Goal: Task Accomplishment & Management: Manage account settings

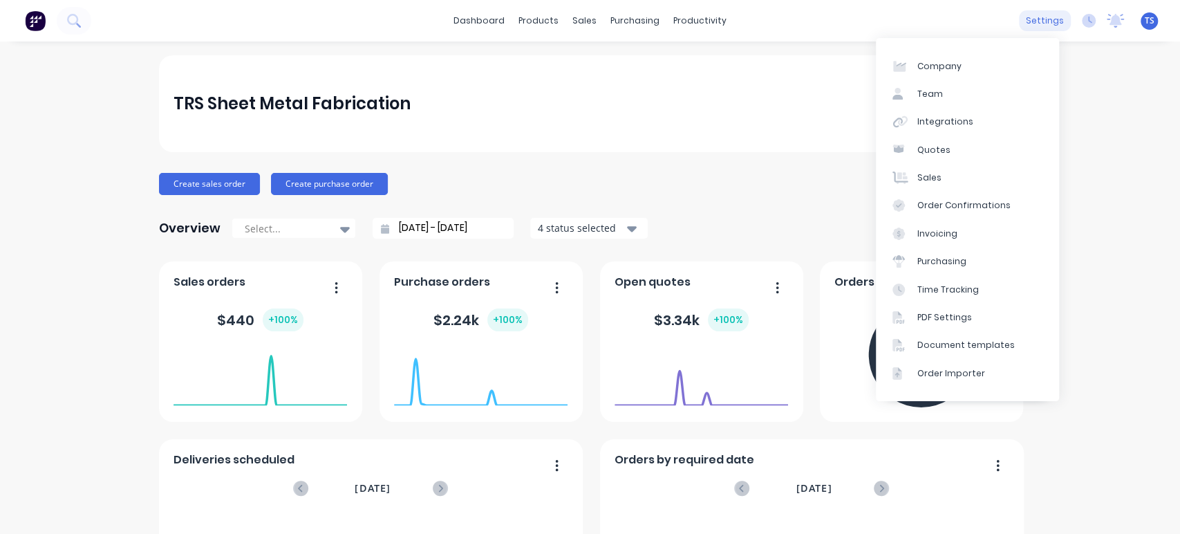
click at [1031, 20] on div "settings" at bounding box center [1045, 20] width 52 height 21
click at [939, 125] on div "Integrations" at bounding box center [945, 121] width 56 height 12
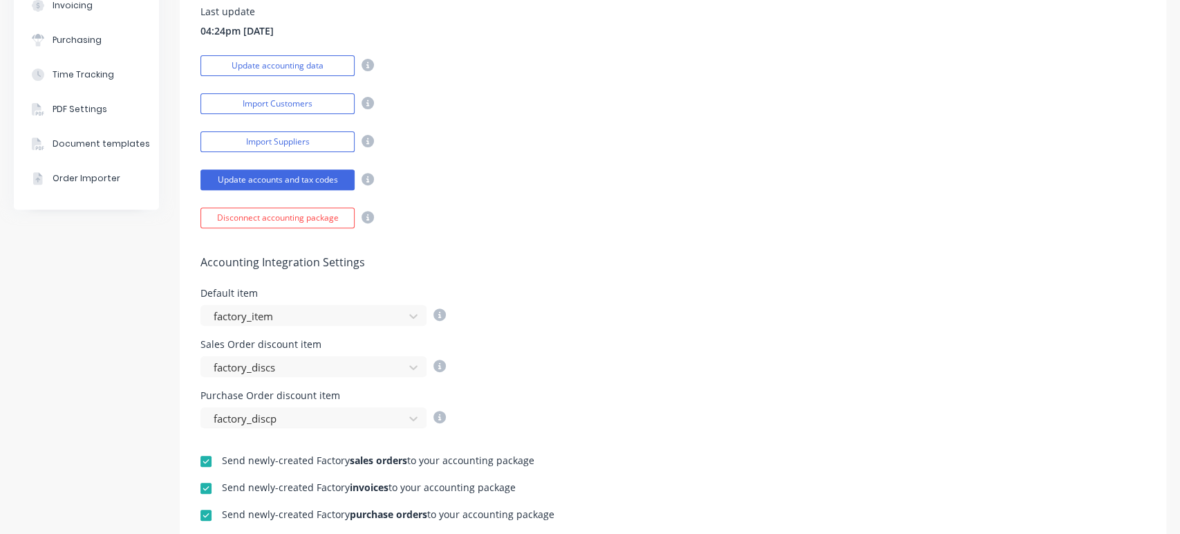
scroll to position [246, 0]
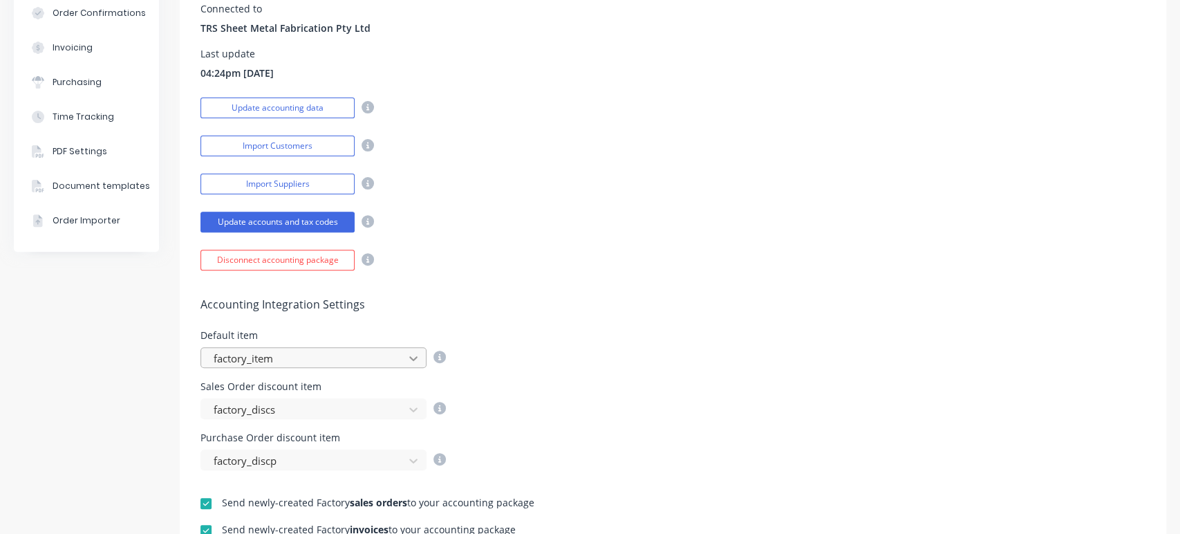
click at [415, 357] on icon at bounding box center [413, 359] width 8 height 5
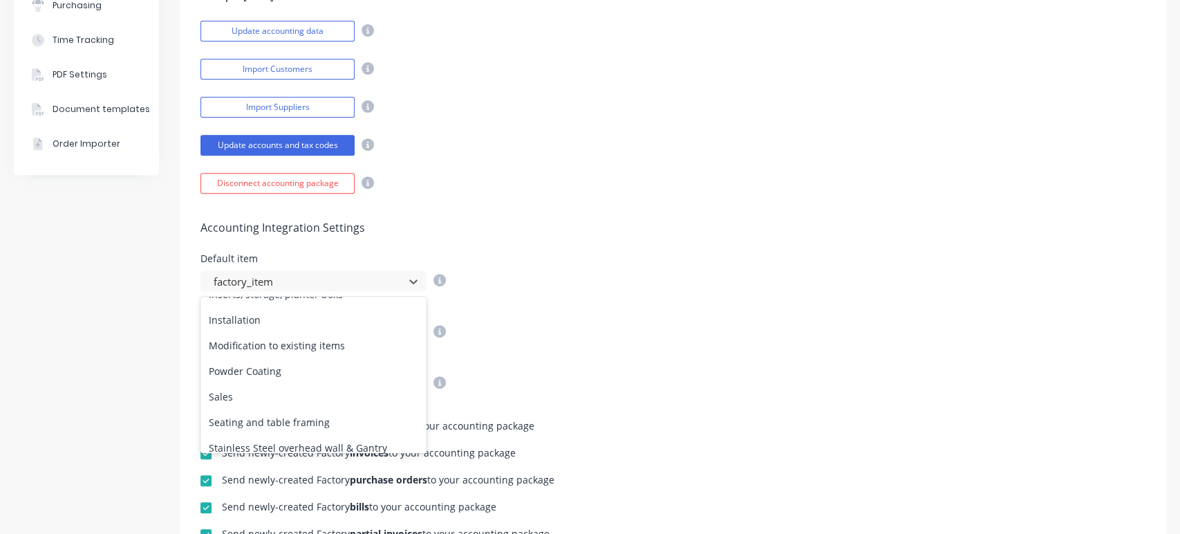
scroll to position [467, 0]
click at [233, 401] on div "Sales" at bounding box center [313, 398] width 226 height 26
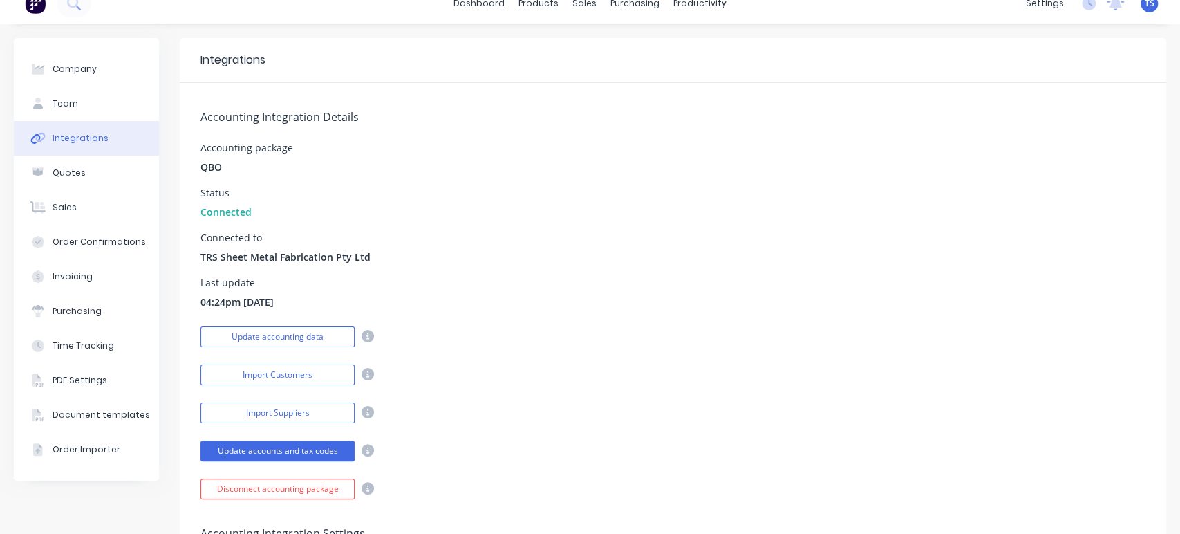
scroll to position [16, 0]
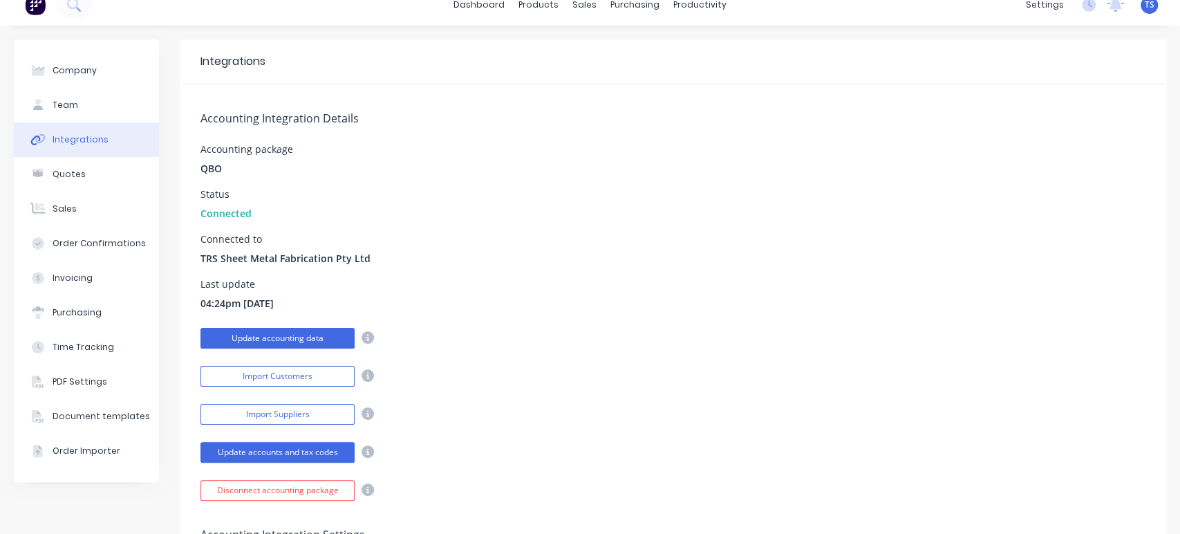
click at [292, 330] on button "Update accounting data" at bounding box center [277, 338] width 154 height 21
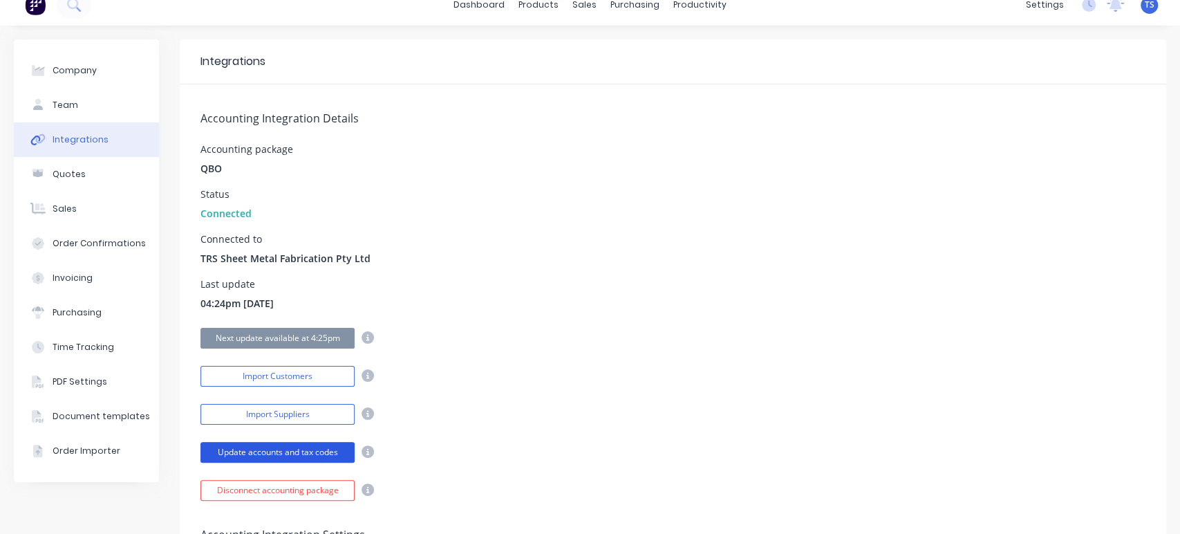
click at [303, 449] on button "Update accounts and tax codes" at bounding box center [277, 452] width 154 height 21
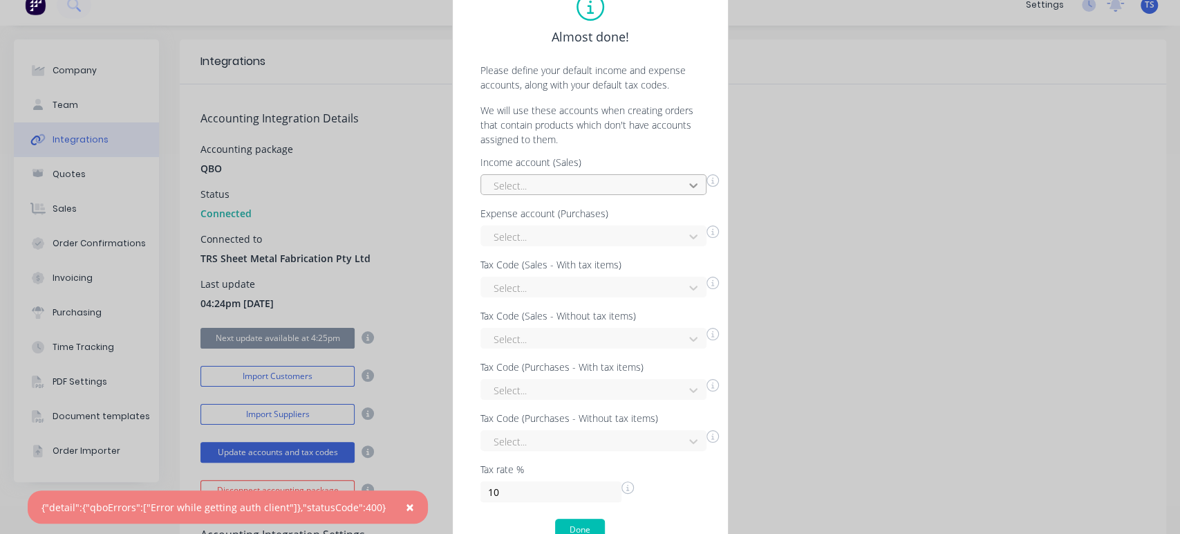
click at [691, 187] on icon at bounding box center [693, 185] width 8 height 5
click at [871, 191] on div "Almost done! Please define your default income and expense accounts, along with…" at bounding box center [590, 267] width 1180 height 534
click at [581, 530] on button "Done" at bounding box center [580, 529] width 50 height 22
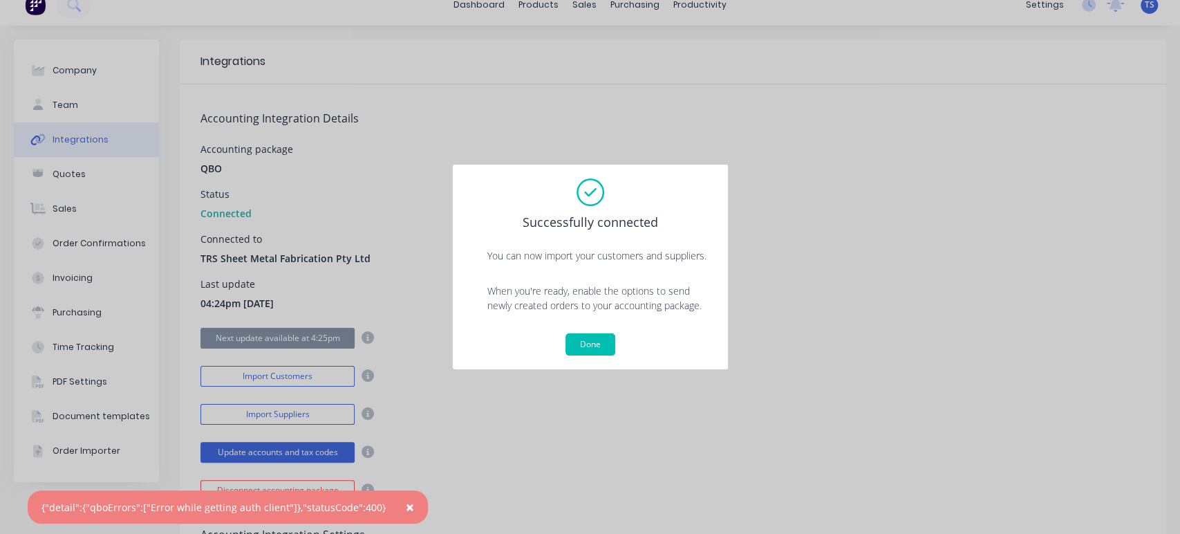
click at [603, 347] on button "Done" at bounding box center [590, 344] width 50 height 22
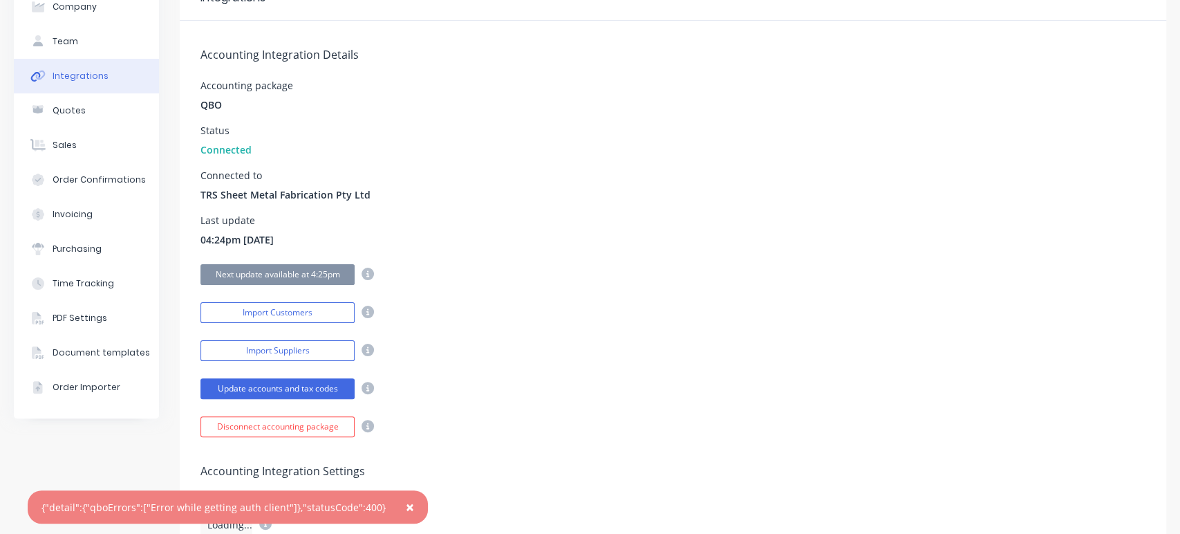
scroll to position [246, 0]
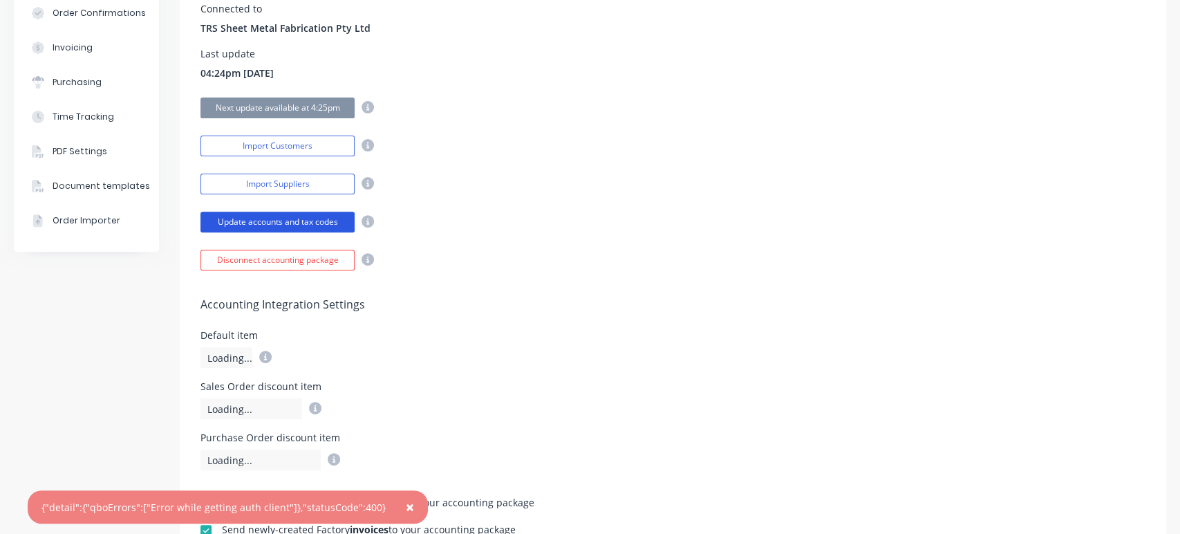
click at [306, 216] on button "Update accounts and tax codes" at bounding box center [277, 222] width 154 height 21
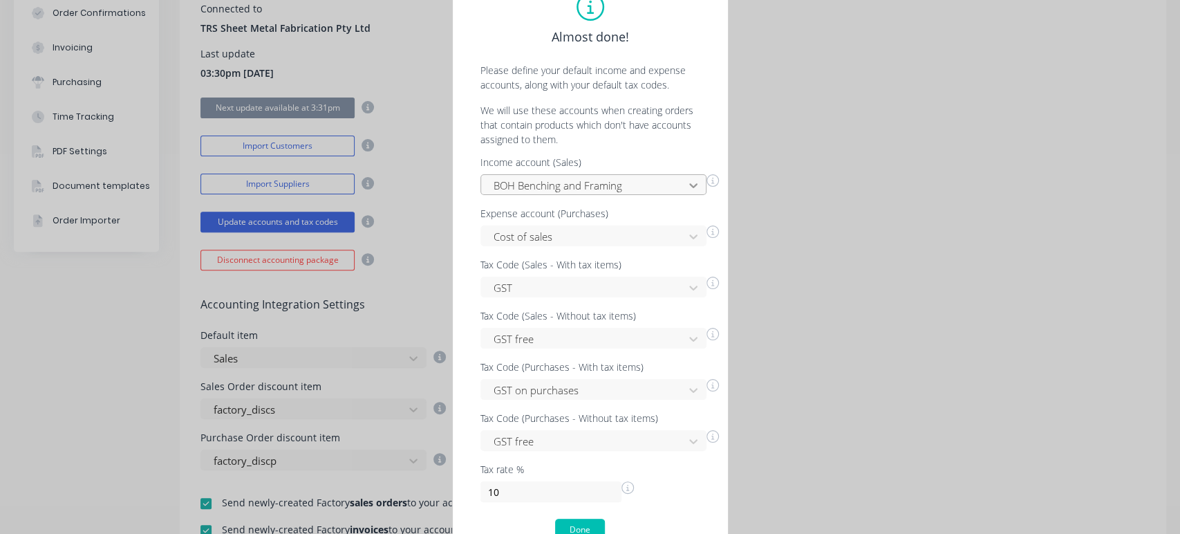
click at [693, 190] on icon at bounding box center [693, 185] width 14 height 14
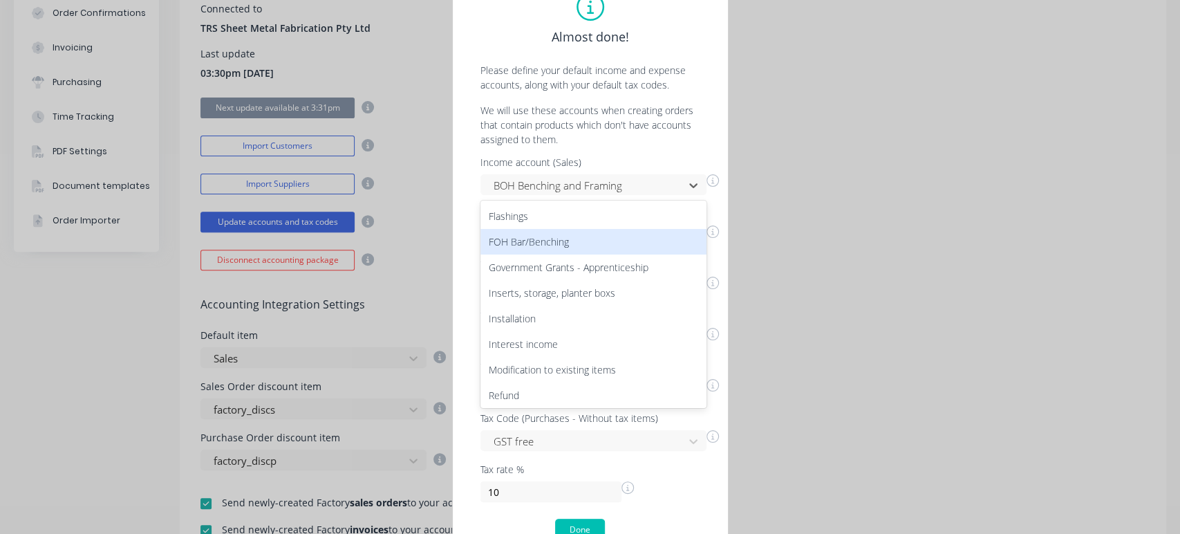
scroll to position [310, 0]
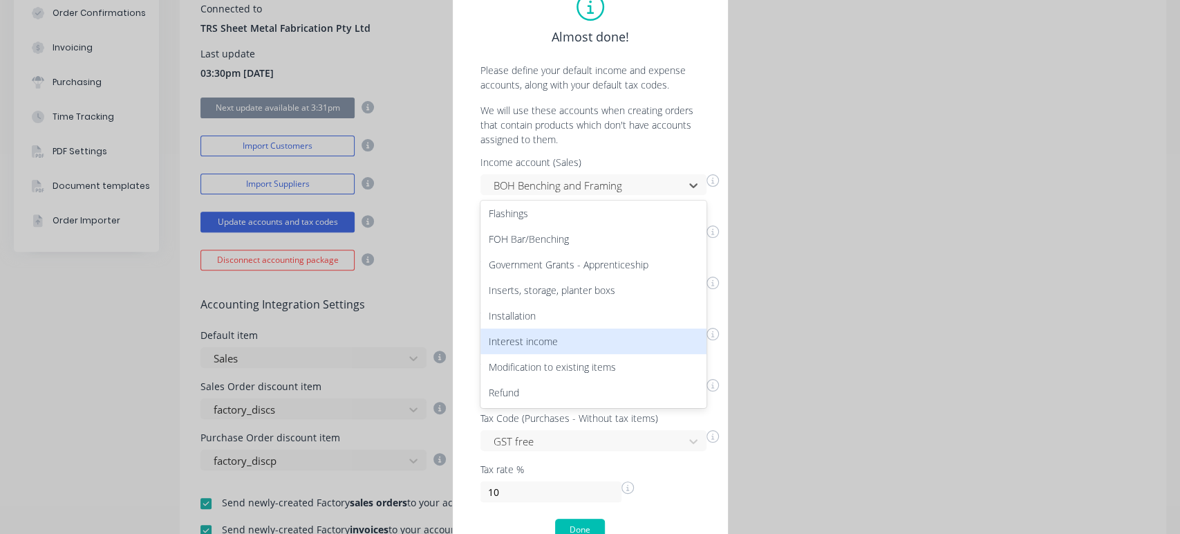
click at [1038, 295] on div "Almost done! Please define your default income and expense accounts, along with…" at bounding box center [590, 267] width 1180 height 534
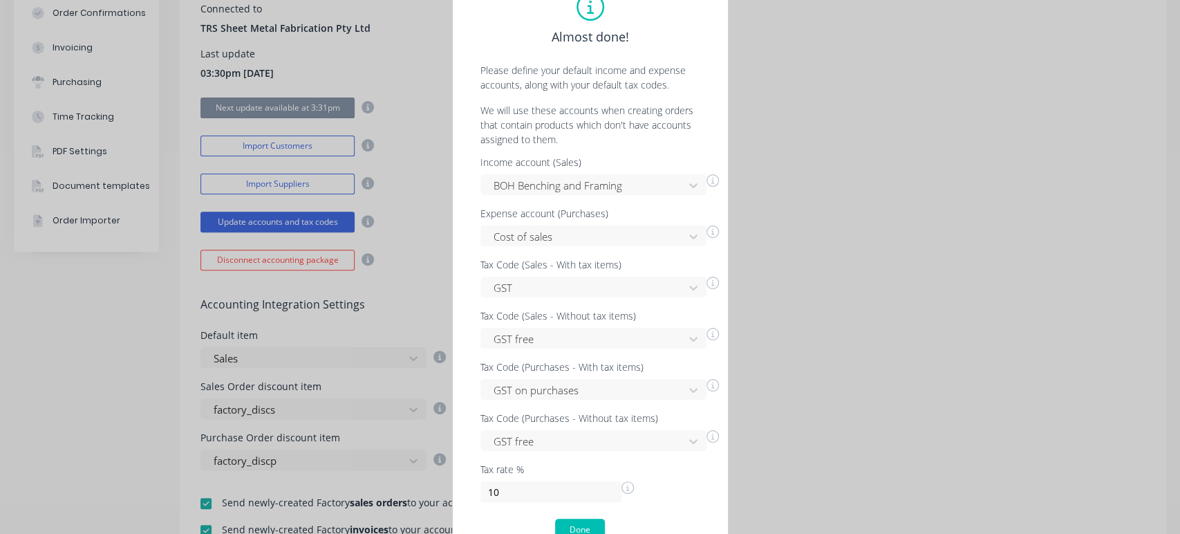
click at [709, 181] on icon at bounding box center [712, 180] width 12 height 12
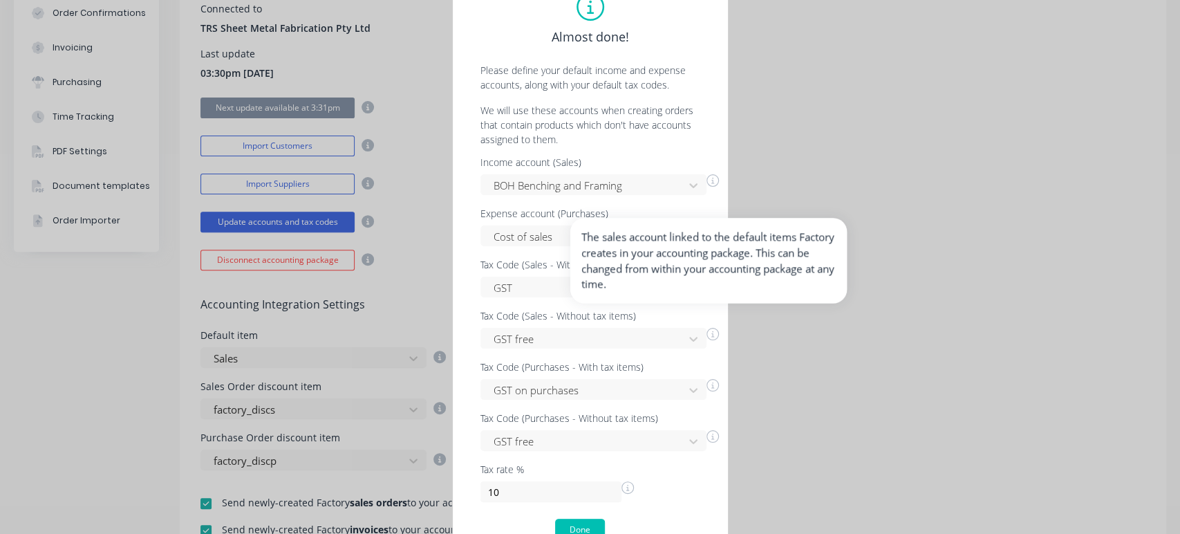
drag, startPoint x: 709, startPoint y: 182, endPoint x: 782, endPoint y: 126, distance: 93.2
click at [782, 126] on div "Almost done! Please define your default income and expense accounts, along with…" at bounding box center [590, 267] width 1180 height 534
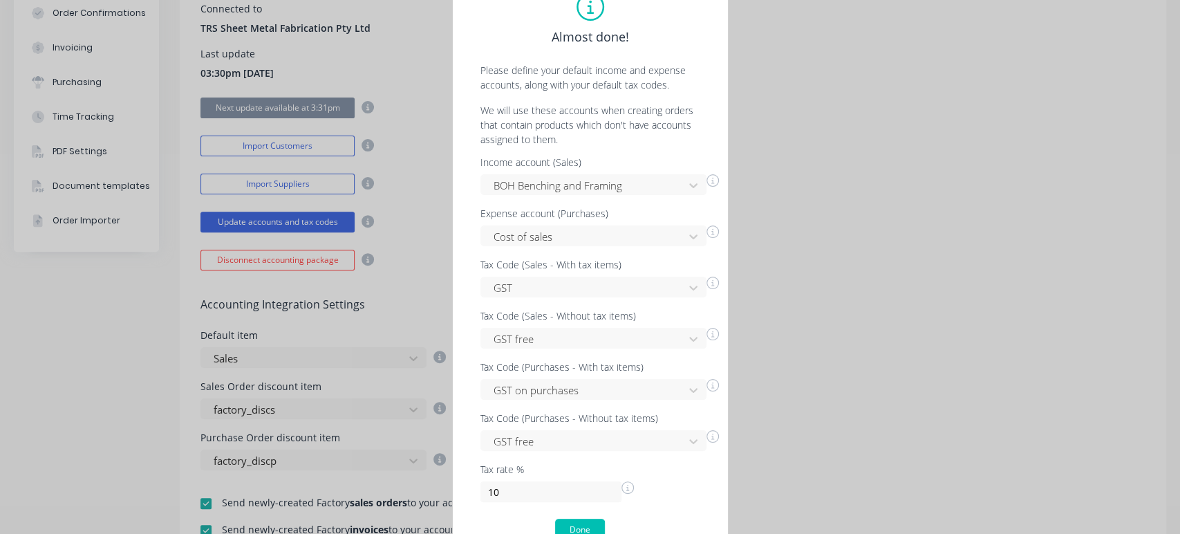
click at [708, 181] on icon at bounding box center [712, 180] width 12 height 12
click at [394, 308] on div "Almost done! Please define your default income and expense accounts, along with…" at bounding box center [590, 267] width 1180 height 534
click at [404, 315] on div "Almost done! Please define your default income and expense accounts, along with…" at bounding box center [590, 267] width 1180 height 534
click at [432, 359] on div "Almost done! Please define your default income and expense accounts, along with…" at bounding box center [590, 267] width 1180 height 534
click at [598, 532] on button "Done" at bounding box center [580, 529] width 50 height 22
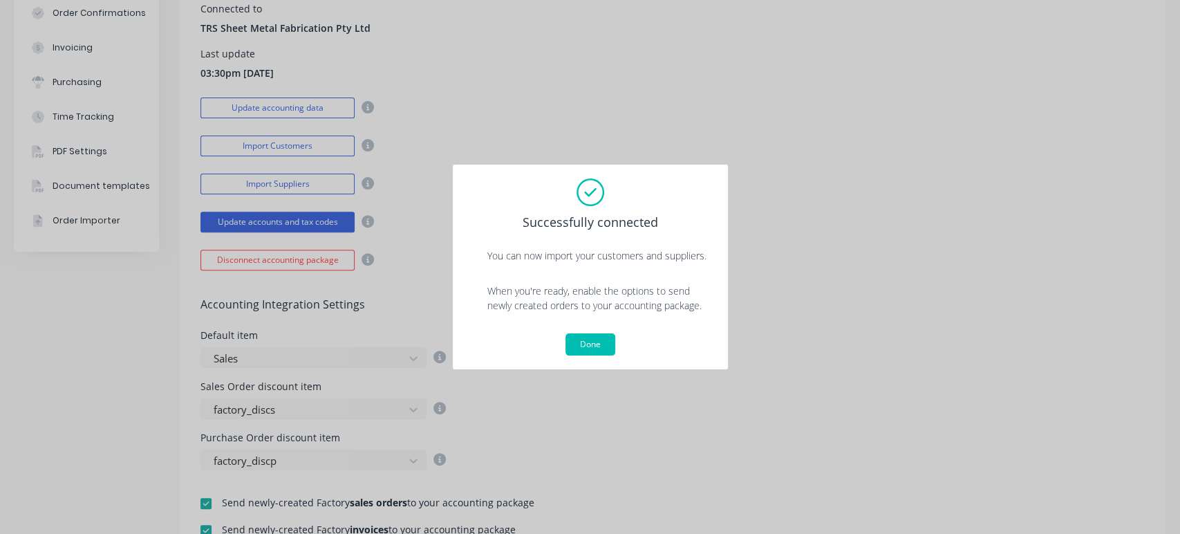
click at [619, 339] on div "Done" at bounding box center [590, 344] width 247 height 22
click at [589, 340] on button "Done" at bounding box center [590, 344] width 50 height 22
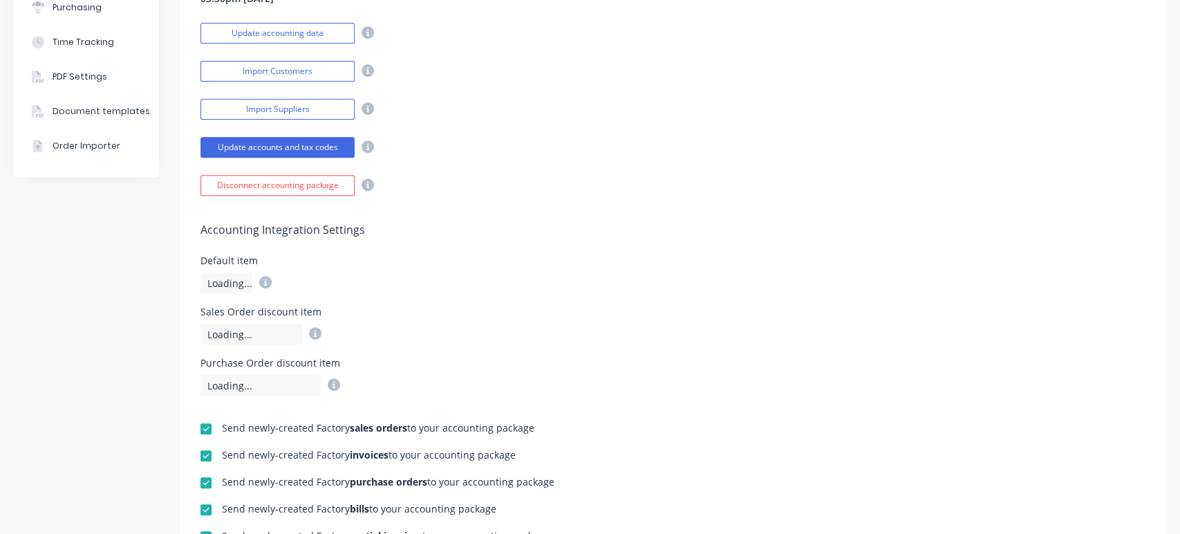
scroll to position [323, 0]
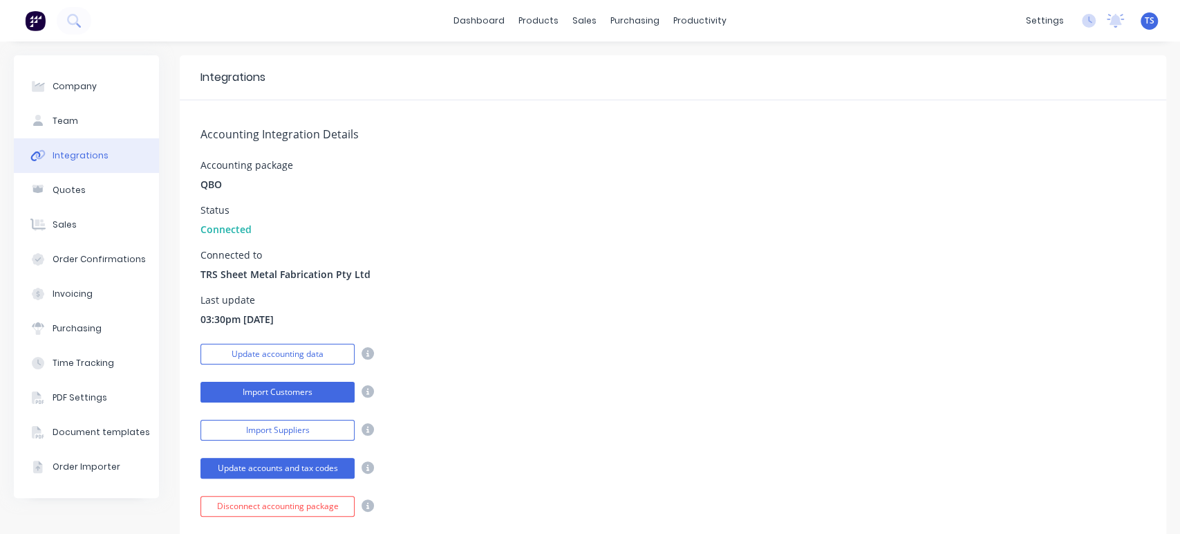
scroll to position [307, 0]
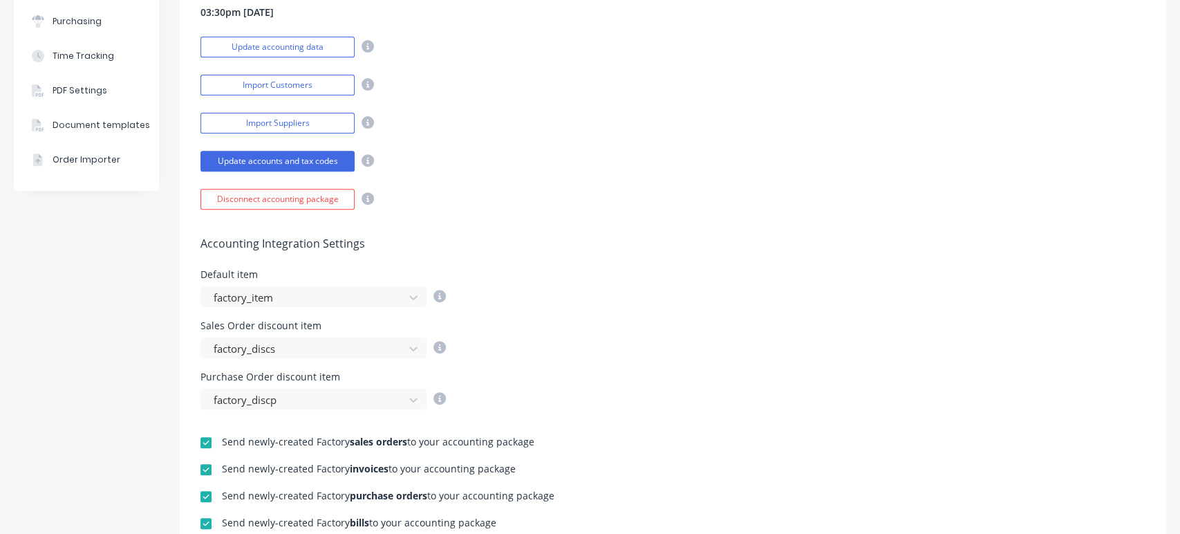
click at [576, 253] on div "Accounting Integration Settings Default item factory_item Sales Order discount …" at bounding box center [673, 309] width 986 height 200
click at [310, 161] on button "Update accounts and tax codes" at bounding box center [277, 161] width 154 height 21
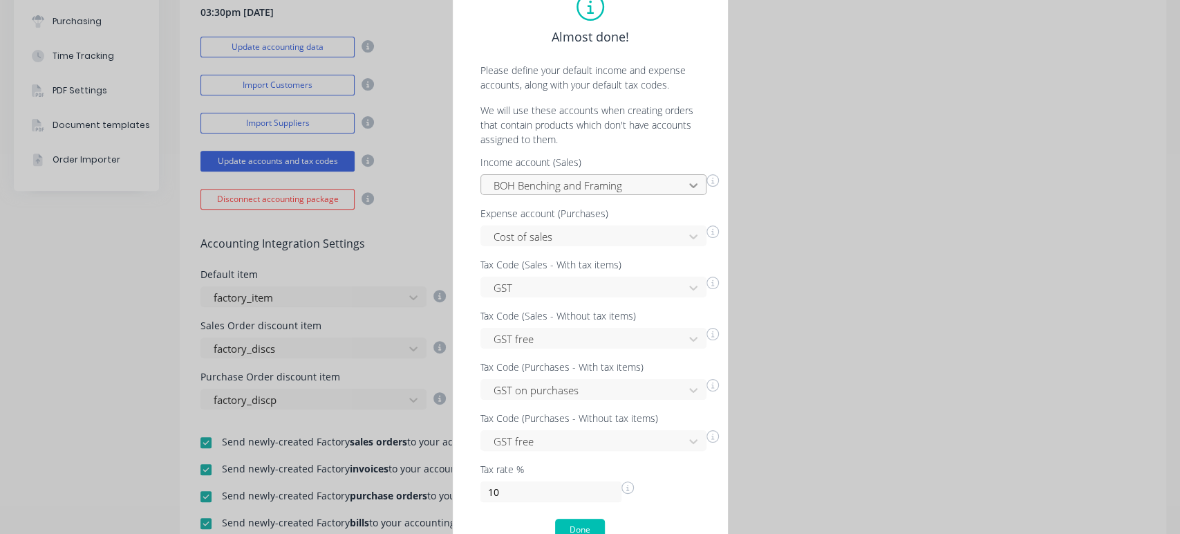
click at [693, 185] on icon at bounding box center [693, 185] width 14 height 14
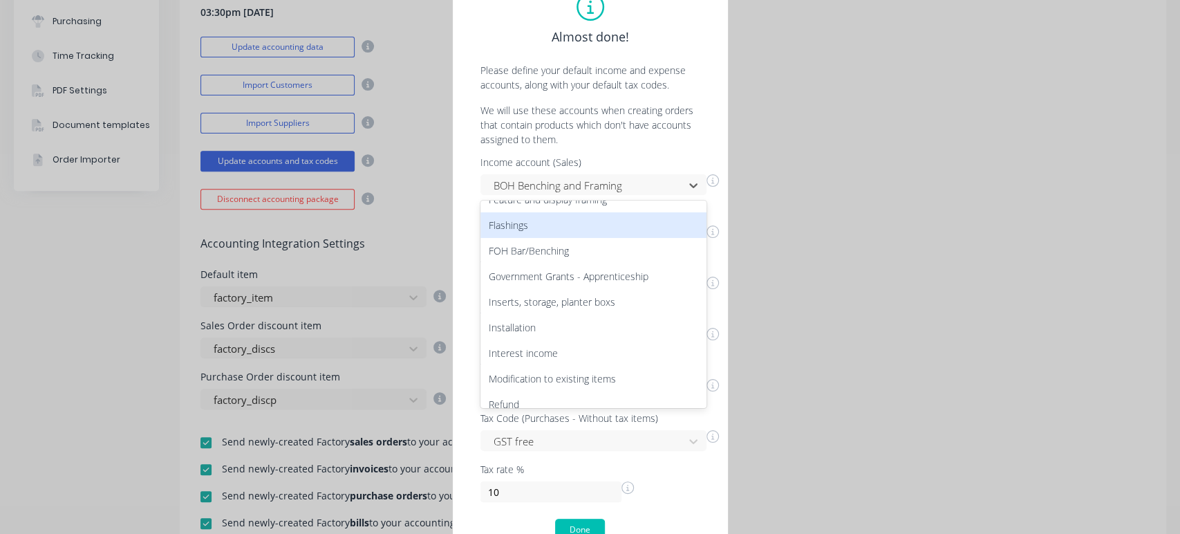
scroll to position [310, 0]
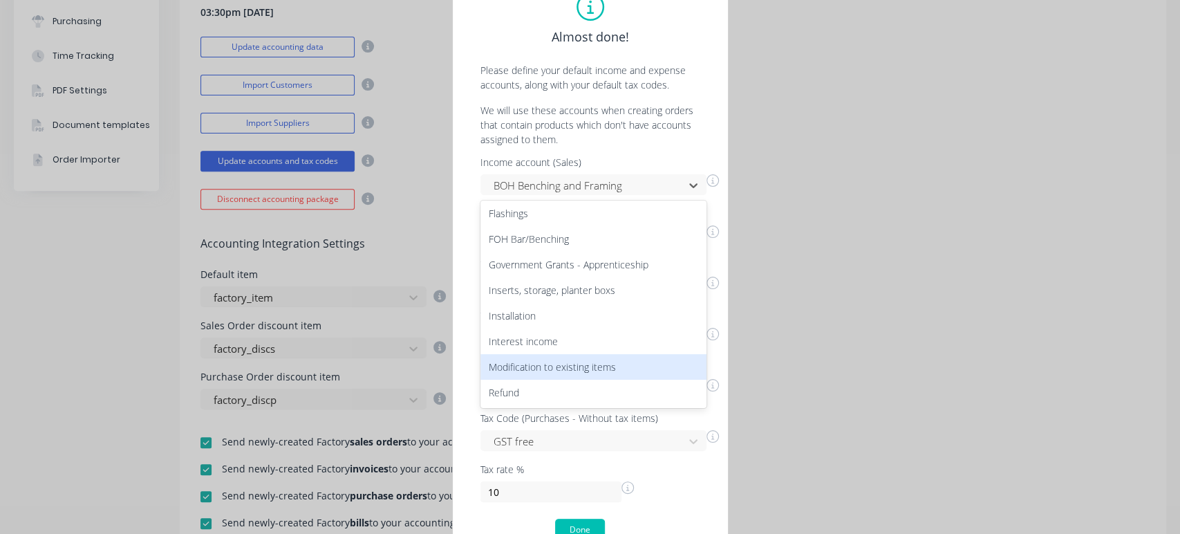
click at [908, 332] on div "Almost done! Please define your default income and expense accounts, along with…" at bounding box center [590, 267] width 1180 height 534
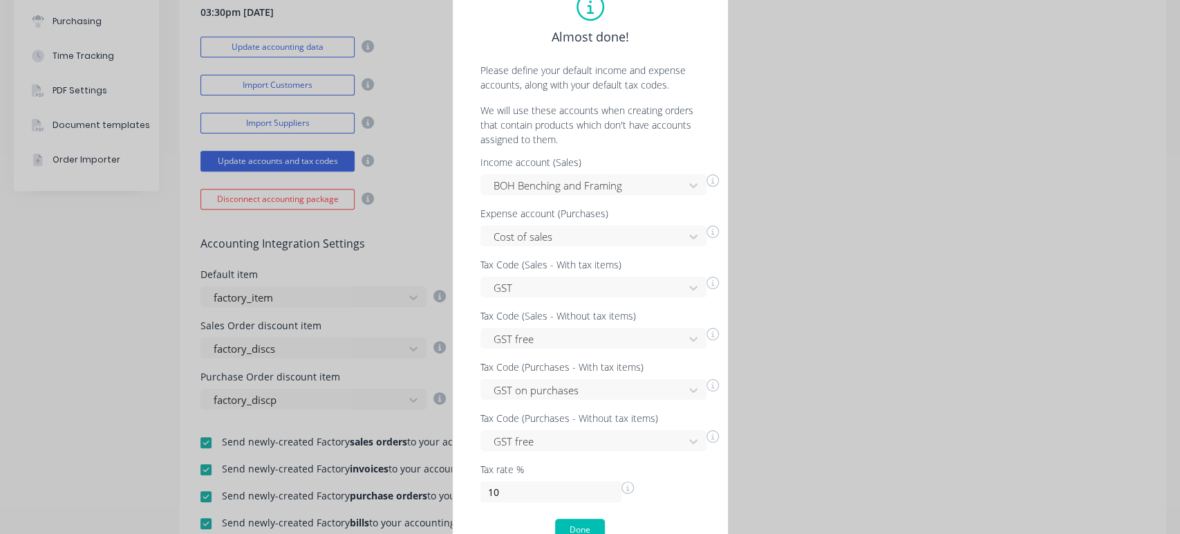
drag, startPoint x: 1176, startPoint y: 192, endPoint x: 1172, endPoint y: 149, distance: 43.0
click at [1172, 149] on div "Almost done! Please define your default income and expense accounts, along with…" at bounding box center [590, 267] width 1180 height 534
click at [574, 523] on button "Done" at bounding box center [580, 529] width 50 height 22
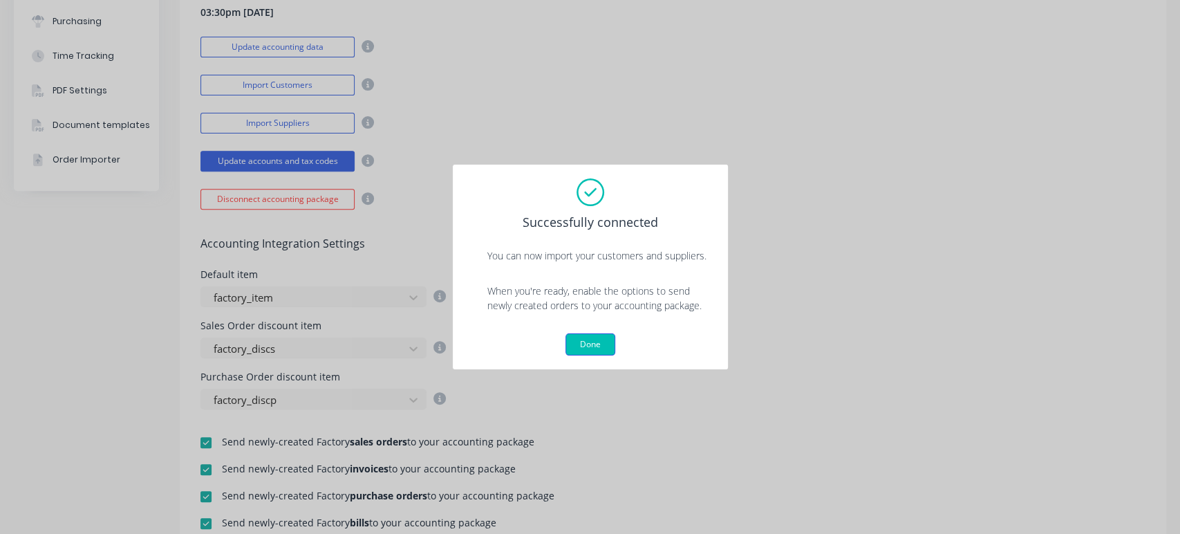
click at [588, 348] on button "Done" at bounding box center [590, 344] width 50 height 22
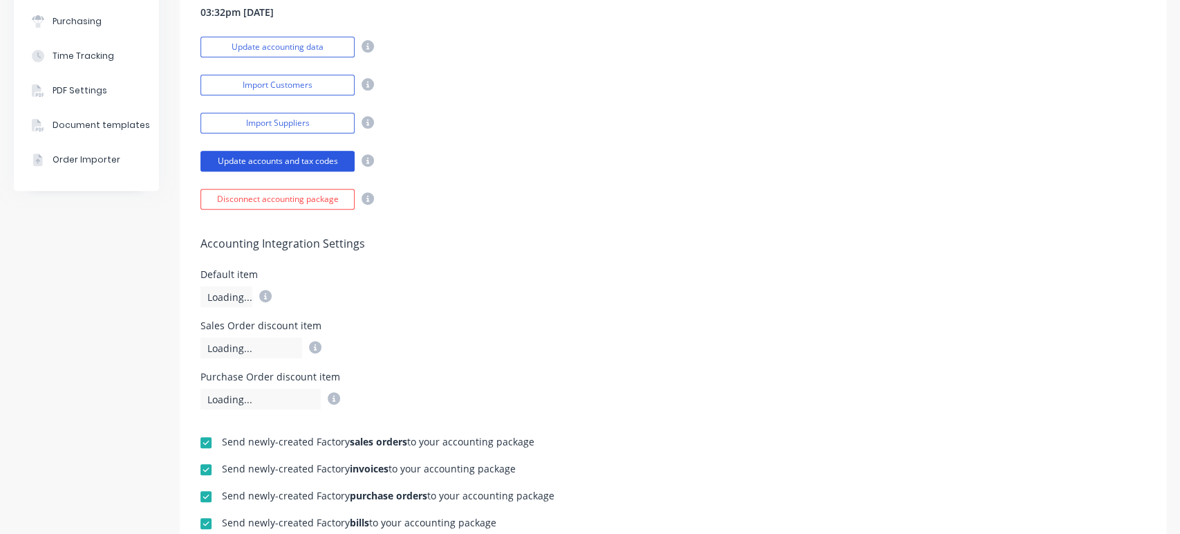
click at [318, 158] on button "Update accounts and tax codes" at bounding box center [277, 161] width 154 height 21
